Goal: Task Accomplishment & Management: Use online tool/utility

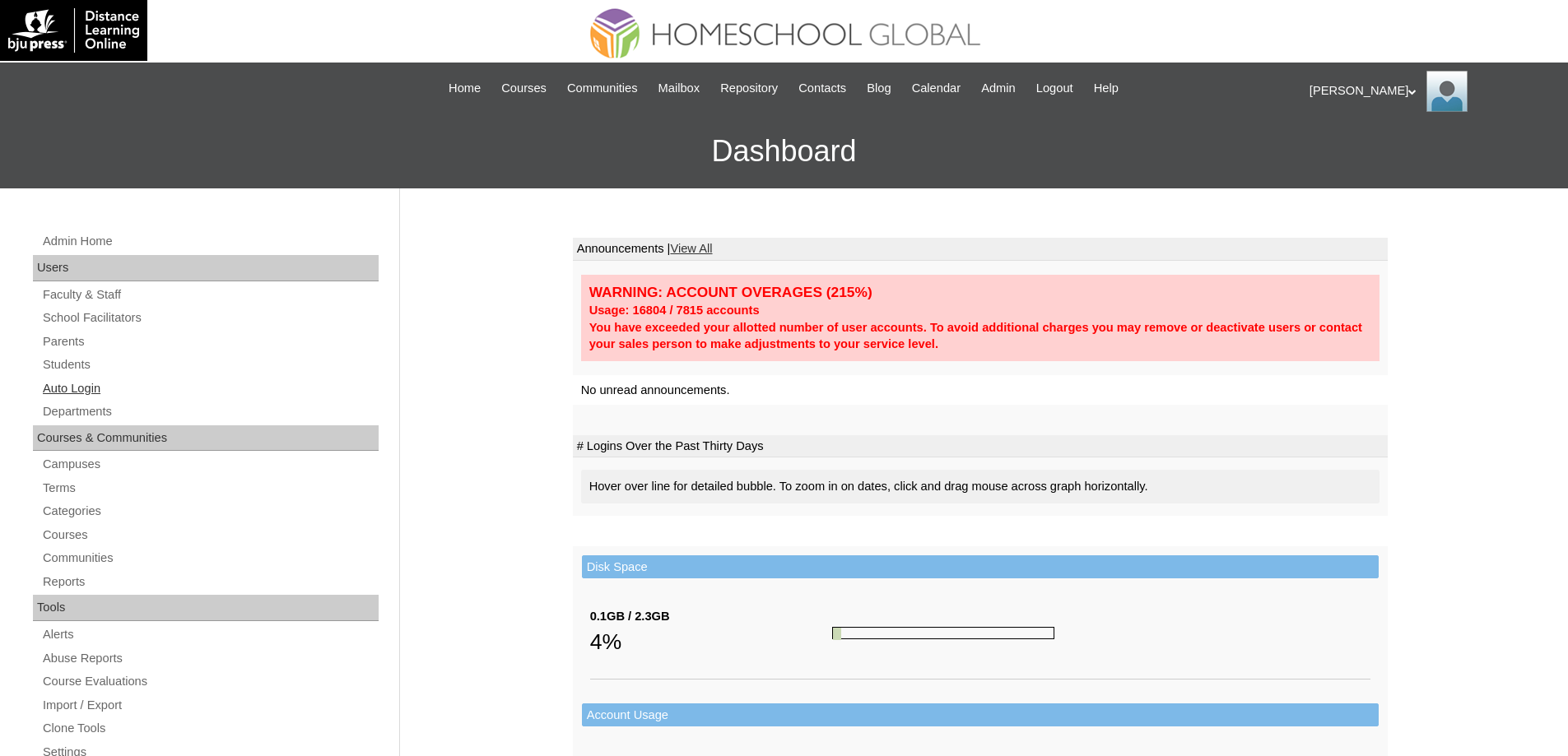
click at [111, 386] on link "Auto Login" at bounding box center [209, 388] width 337 height 20
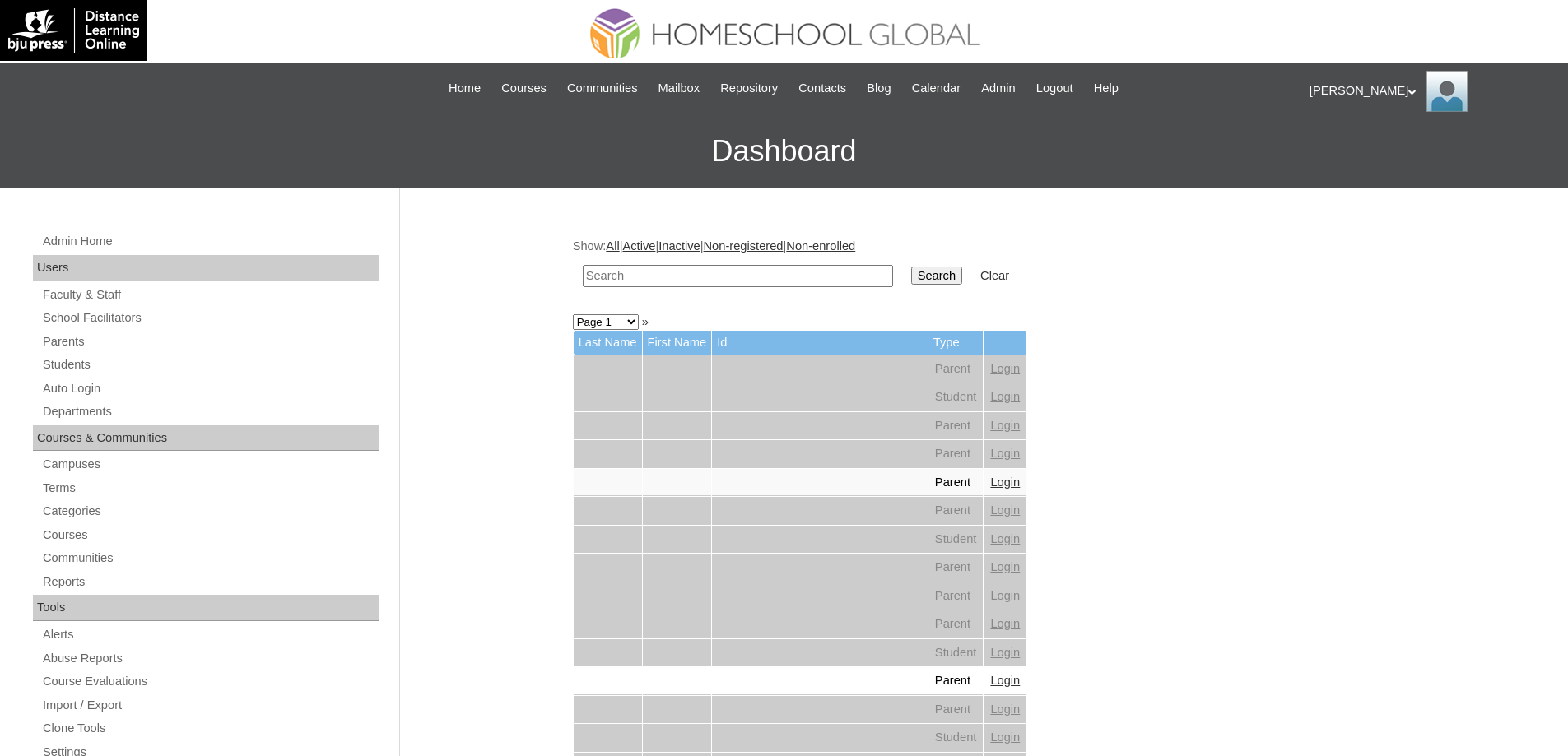
click at [730, 274] on input "text" at bounding box center [738, 276] width 311 height 22
paste input "[PERSON_NAME]"
type input "[PERSON_NAME]"
click at [953, 273] on input "Search" at bounding box center [936, 276] width 51 height 18
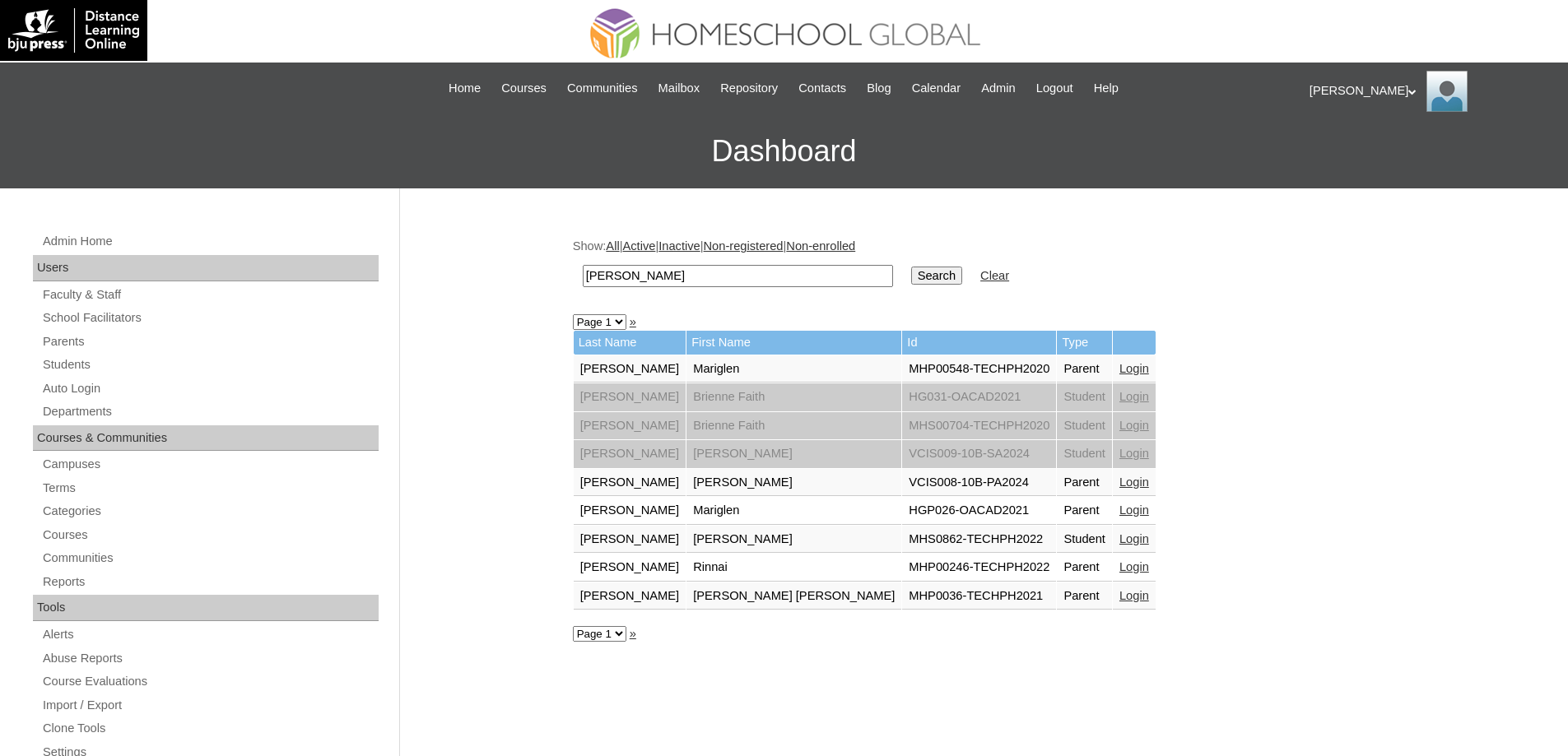
click at [1119, 543] on link "Login" at bounding box center [1134, 538] width 29 height 13
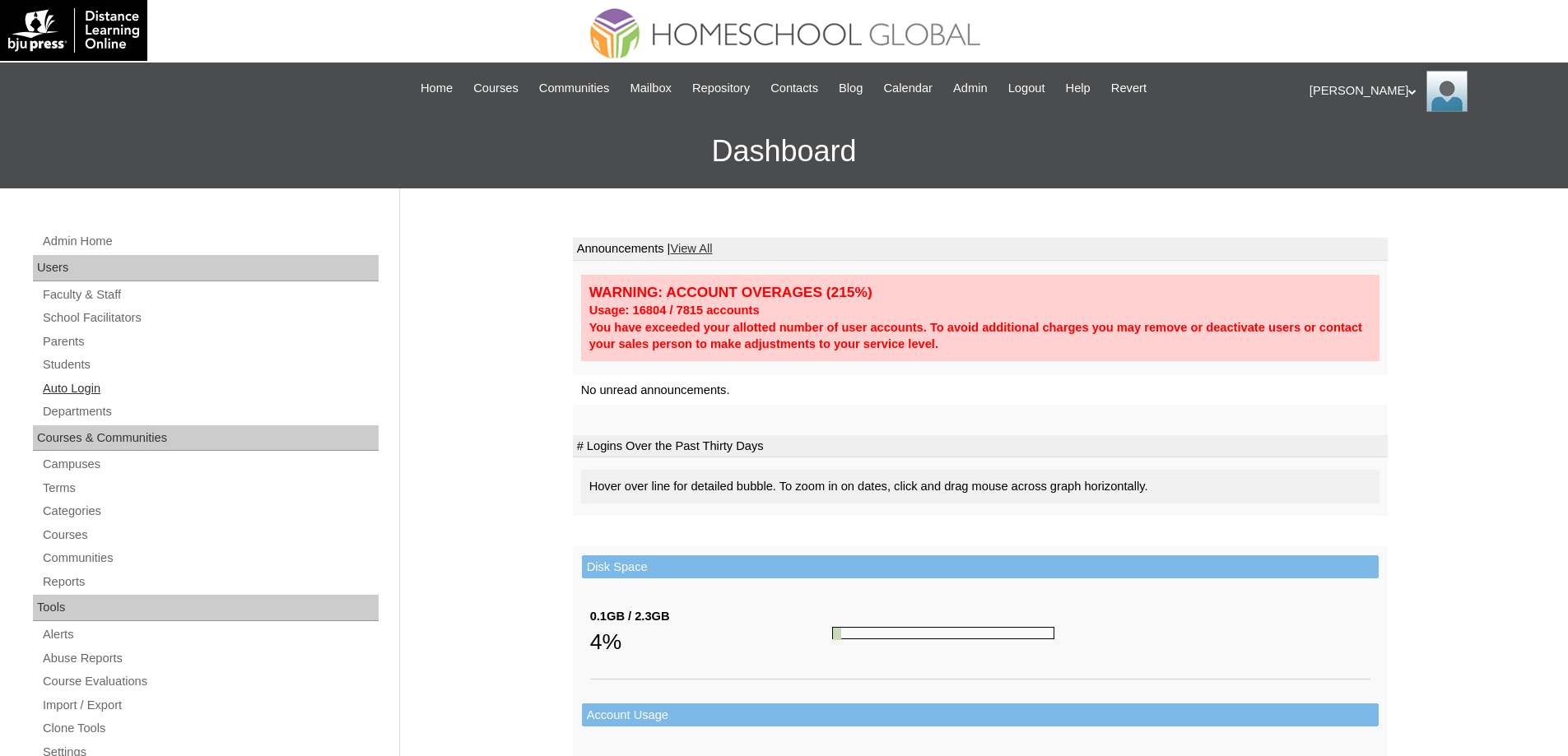
click at [97, 389] on link "Auto Login" at bounding box center [209, 388] width 337 height 20
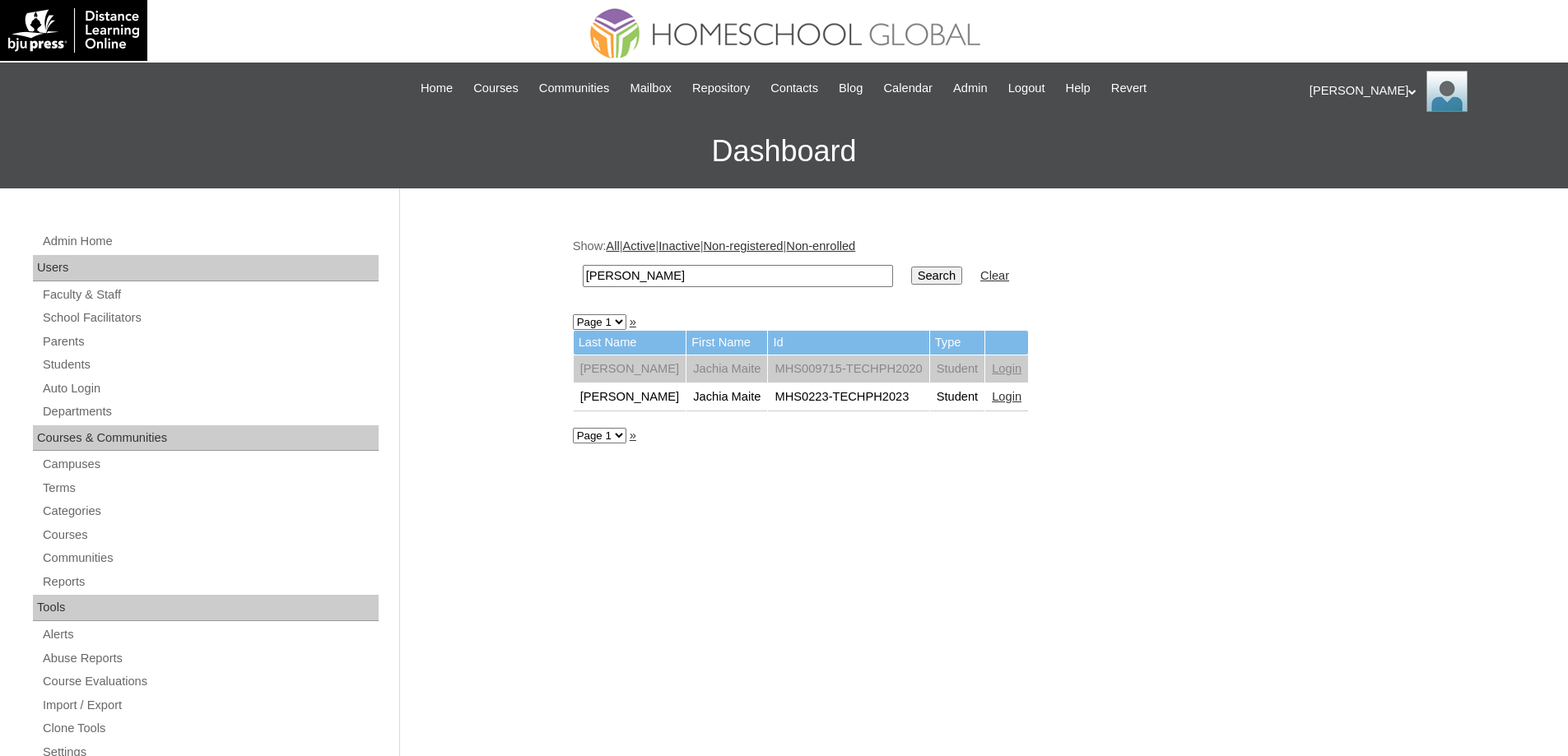
click at [992, 395] on link "Login" at bounding box center [1006, 396] width 29 height 13
